Goal: Navigation & Orientation: Find specific page/section

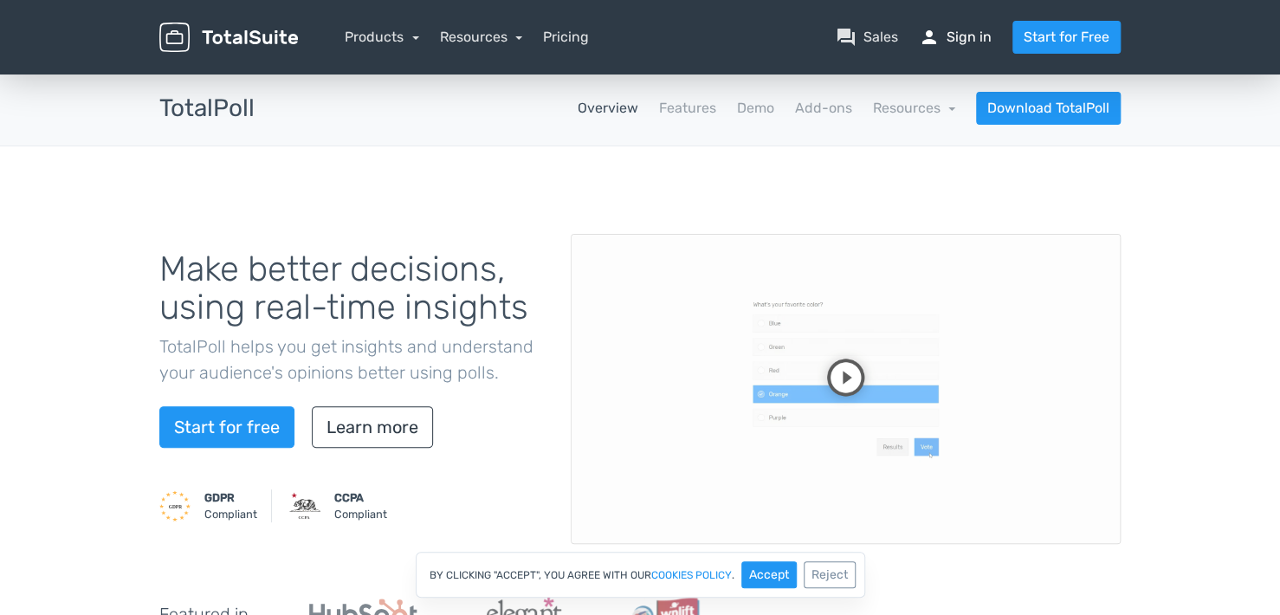
click at [952, 46] on link "person Sign in" at bounding box center [955, 37] width 73 height 21
click at [47, 233] on div "Make better decisions, using real-time insights TotalPoll helps you get insight…" at bounding box center [640, 413] width 1280 height 534
click at [960, 33] on link "person Sign in" at bounding box center [955, 37] width 73 height 21
click at [90, 288] on div "Make better decisions, using real-time insights TotalPoll helps you get insight…" at bounding box center [640, 413] width 1280 height 534
click at [948, 42] on link "person Sign in" at bounding box center [955, 37] width 73 height 21
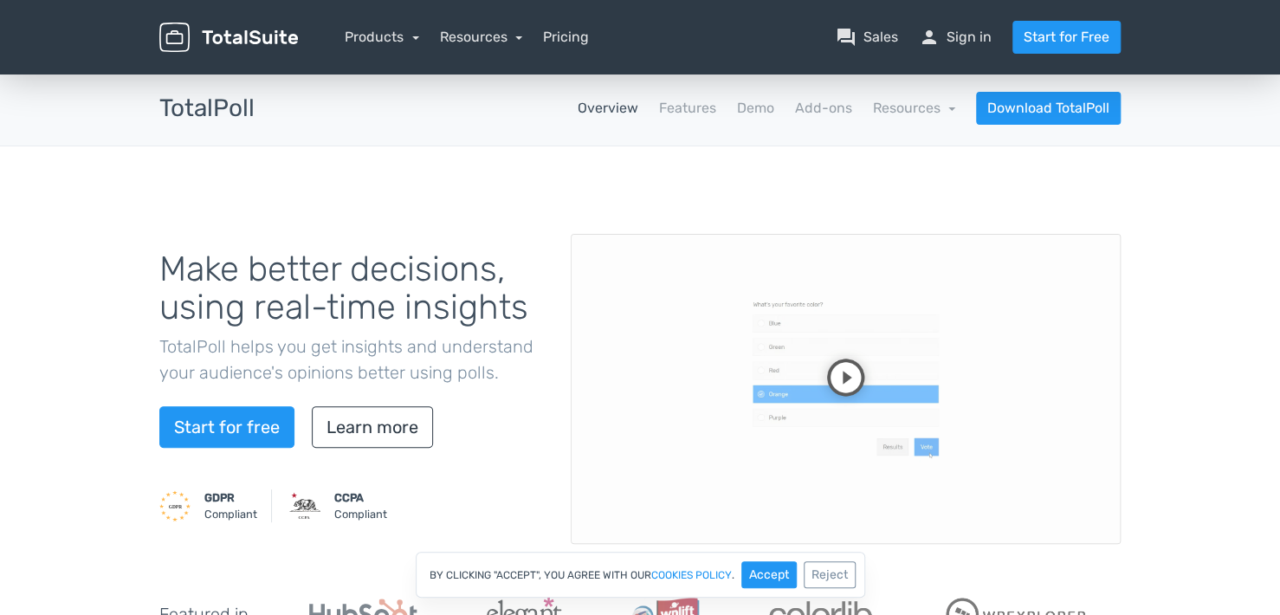
click at [264, 29] on img at bounding box center [228, 38] width 139 height 30
click at [281, 25] on img at bounding box center [228, 38] width 139 height 30
click at [364, 30] on link "Products" at bounding box center [382, 37] width 74 height 16
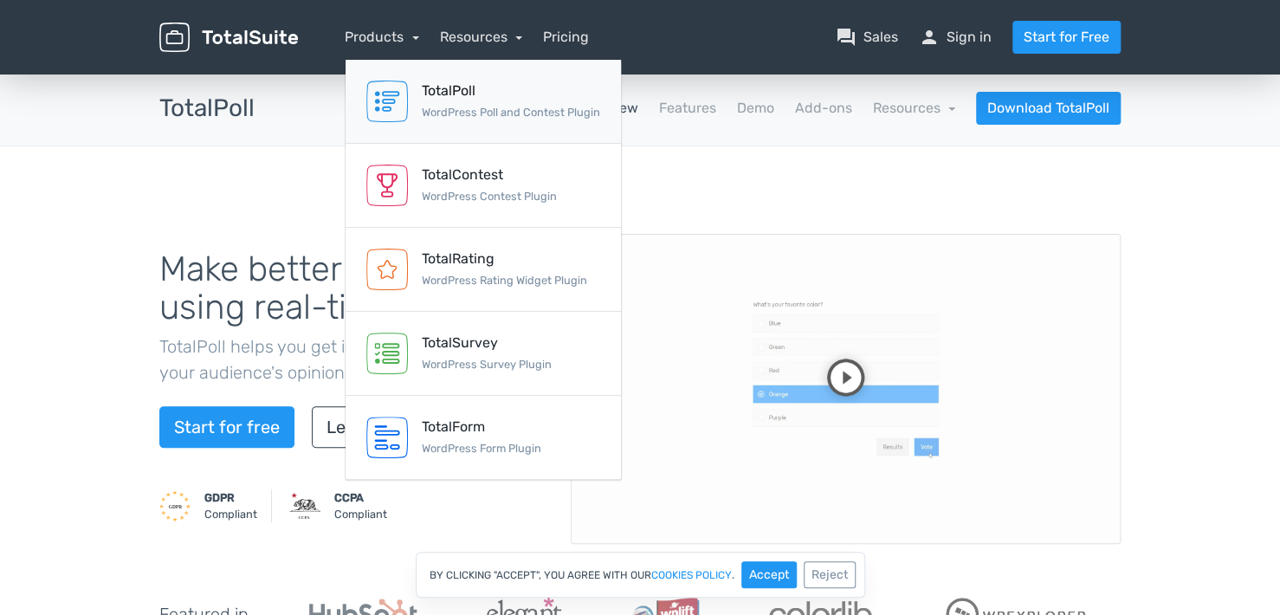
click at [437, 91] on div "TotalPoll" at bounding box center [511, 91] width 178 height 21
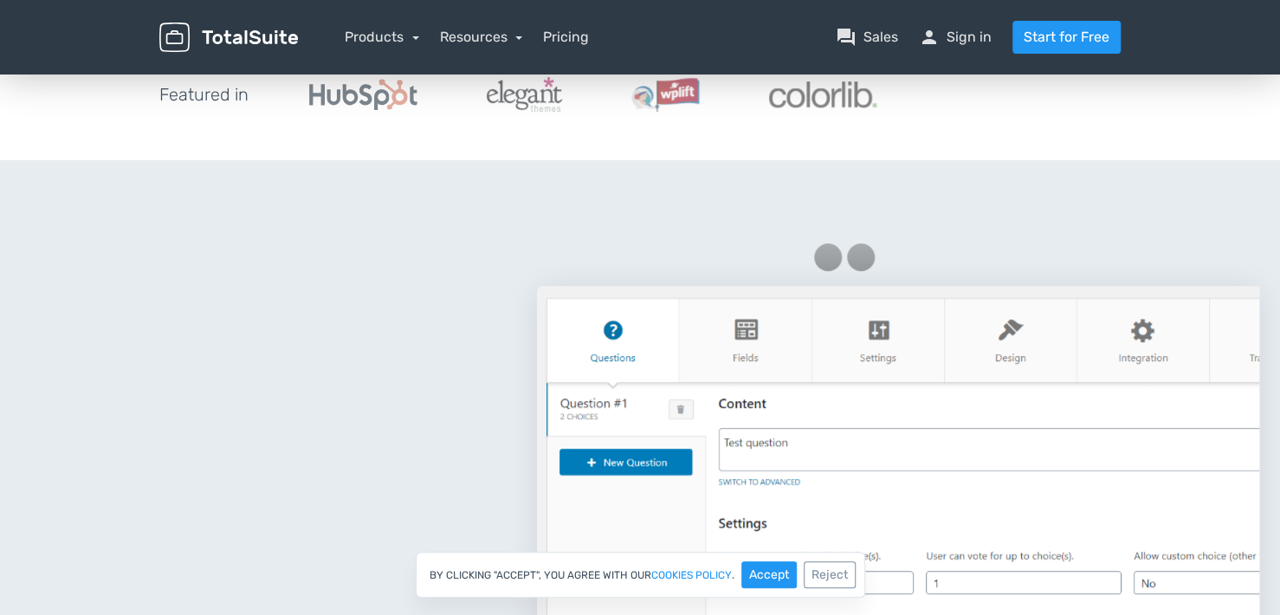
scroll to position [693, 0]
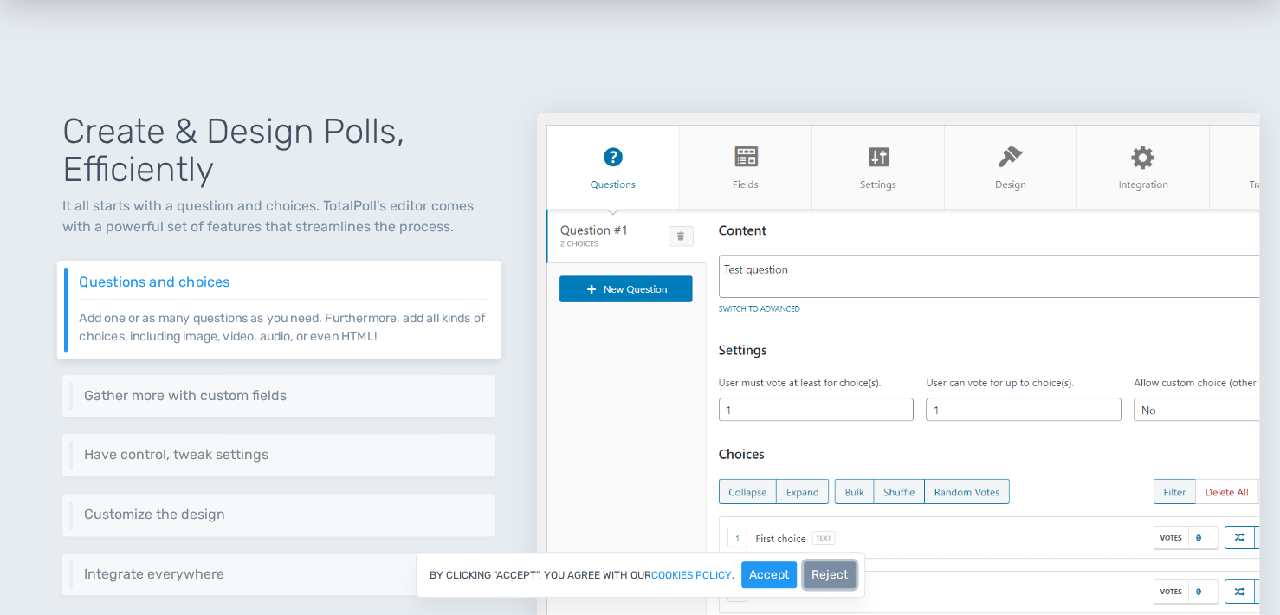
click at [838, 577] on button "Reject" at bounding box center [829, 574] width 52 height 27
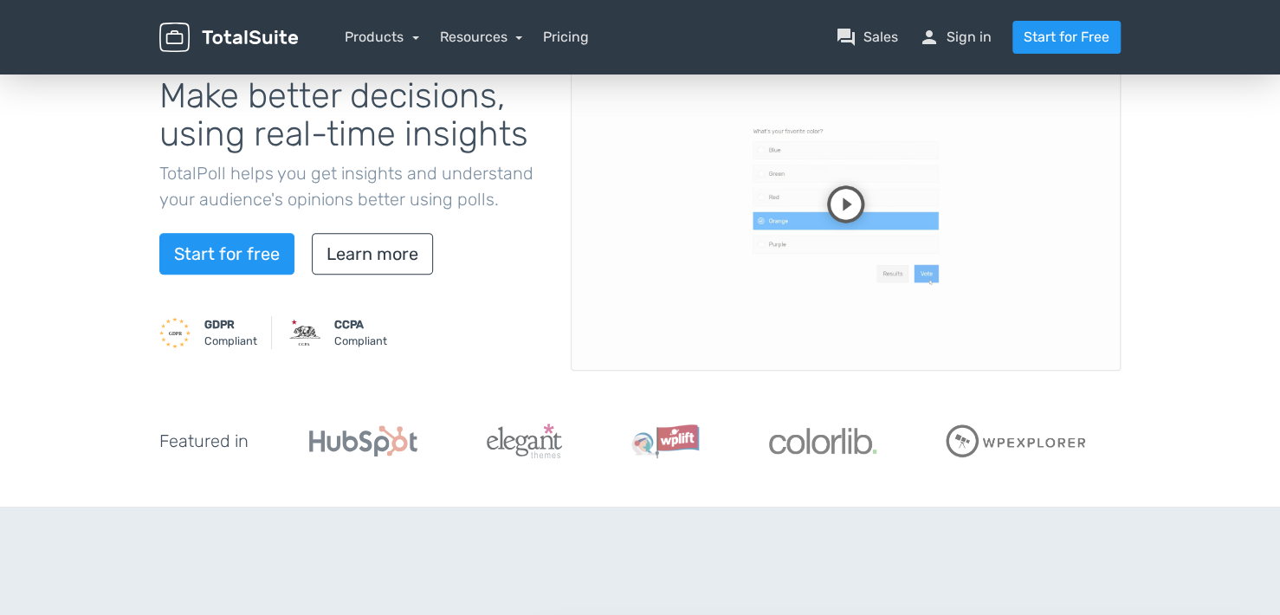
scroll to position [0, 0]
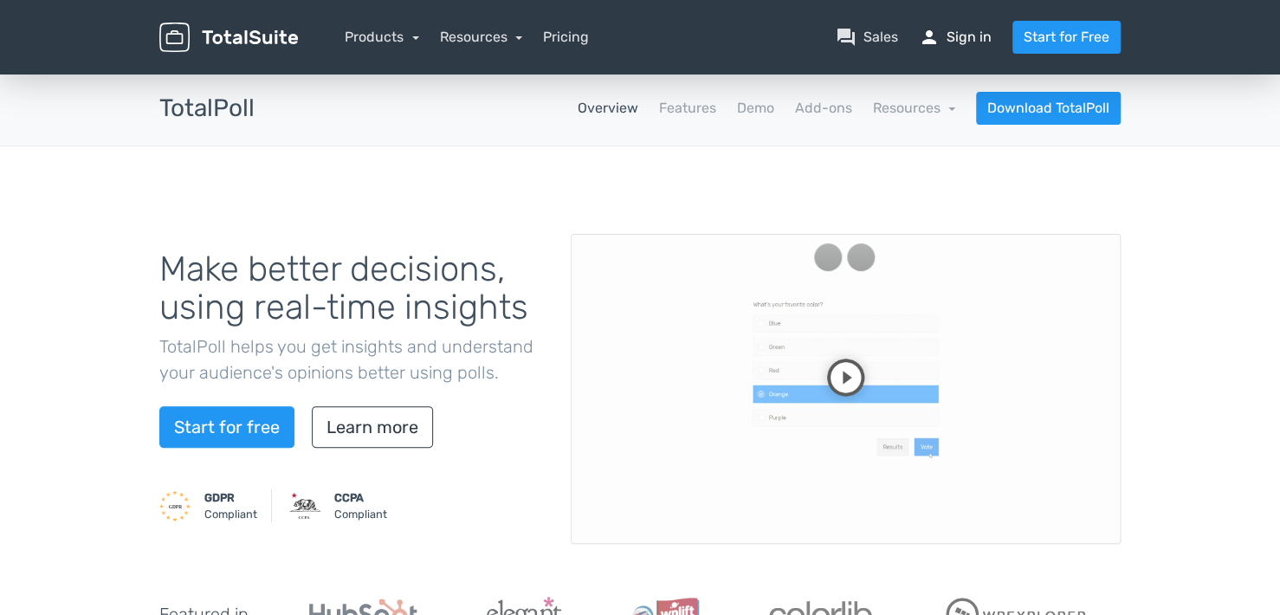
click at [971, 42] on link "person Sign in" at bounding box center [955, 37] width 73 height 21
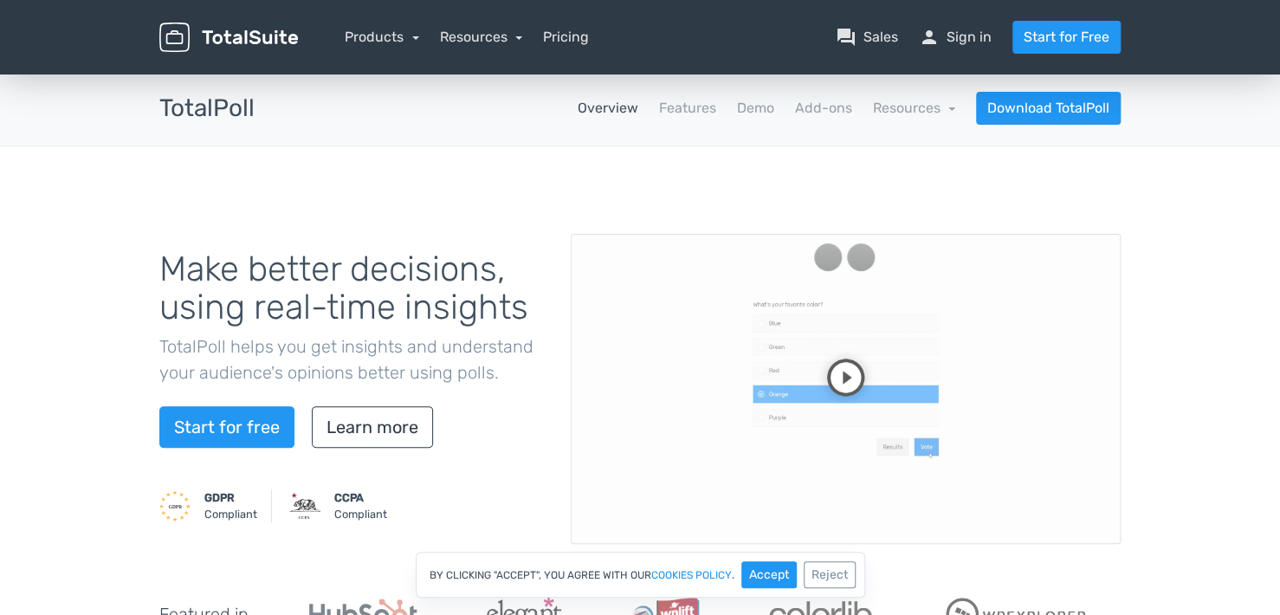
click at [977, 21] on nav "Products TotalPoll WordPress Poll and Contest Plugin TotalContest WordPress Con…" at bounding box center [722, 37] width 822 height 33
click at [960, 37] on link "person Sign in" at bounding box center [955, 37] width 73 height 21
